Goal: Transaction & Acquisition: Purchase product/service

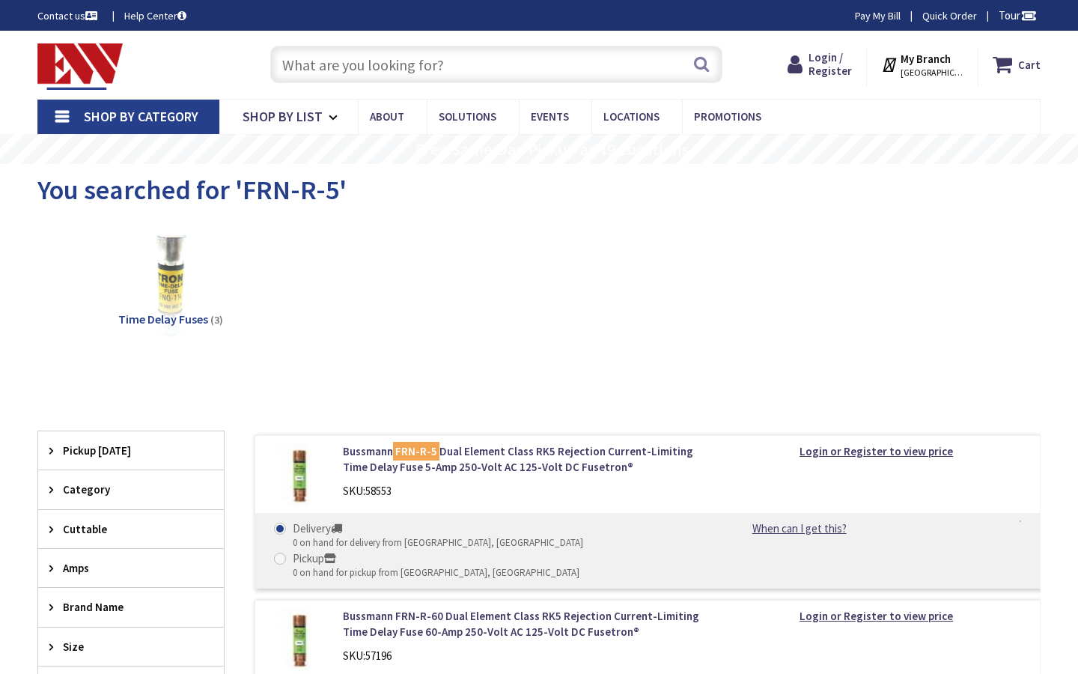
type input "[GEOGRAPHIC_DATA]"
